Goal: Task Accomplishment & Management: Manage account settings

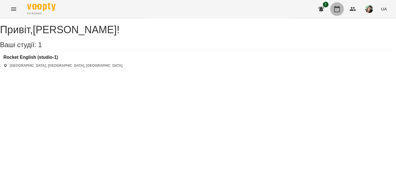
click at [340, 8] on icon "button" at bounding box center [337, 9] width 6 height 6
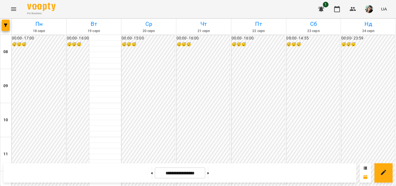
scroll to position [255, 0]
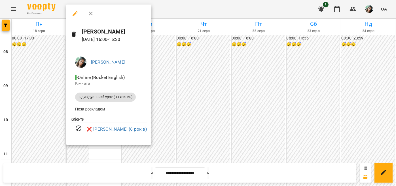
drag, startPoint x: 238, startPoint y: 88, endPoint x: 231, endPoint y: 86, distance: 6.7
click at [238, 88] on div at bounding box center [198, 93] width 396 height 186
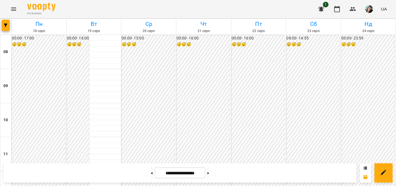
scroll to position [284, 0]
click at [209, 174] on button at bounding box center [208, 172] width 1 height 12
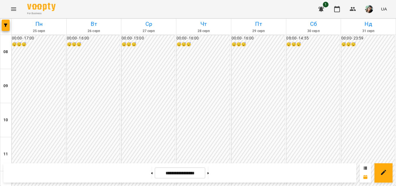
scroll to position [312, 0]
click at [151, 172] on icon at bounding box center [151, 173] width 1 height 2
type input "**********"
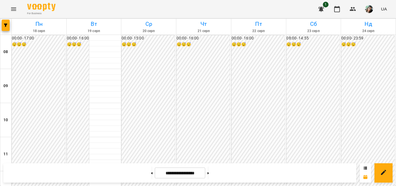
scroll to position [237, 0]
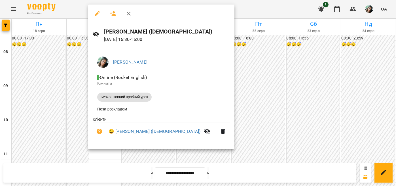
drag, startPoint x: 107, startPoint y: 63, endPoint x: 263, endPoint y: 54, distance: 156.2
click at [263, 54] on div at bounding box center [198, 93] width 396 height 186
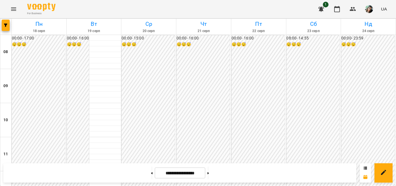
scroll to position [266, 0]
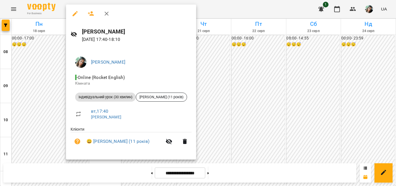
click at [227, 81] on div at bounding box center [198, 93] width 396 height 186
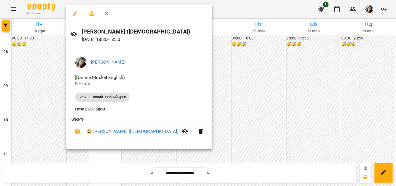
click at [194, 96] on div at bounding box center [198, 93] width 396 height 186
